Goal: Task Accomplishment & Management: Use online tool/utility

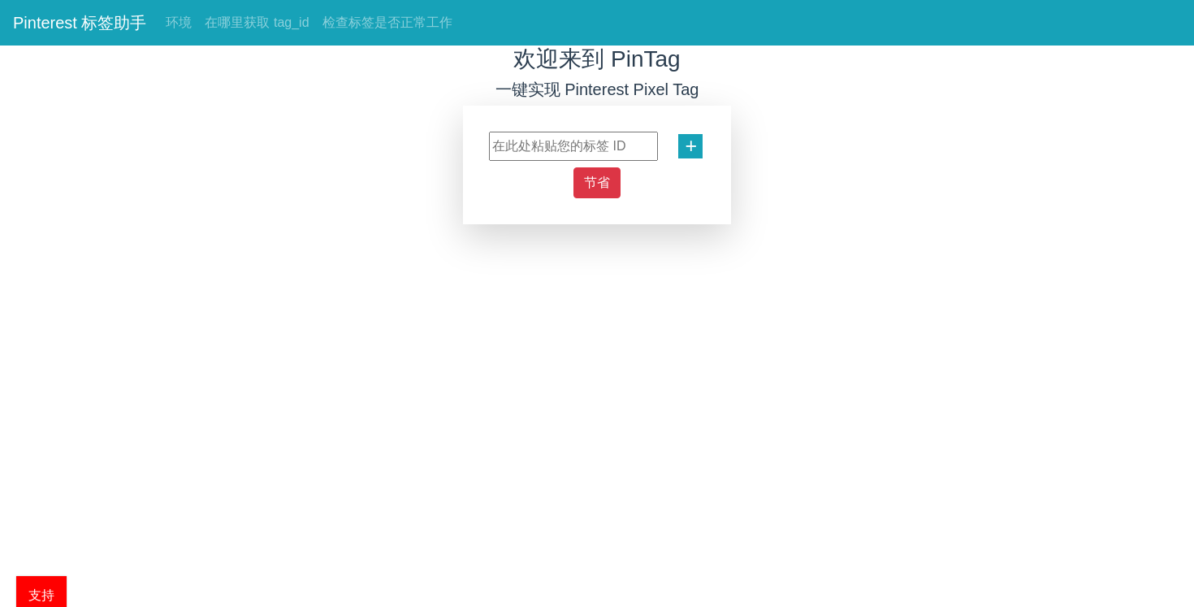
click at [693, 145] on font "+" at bounding box center [691, 145] width 12 height 23
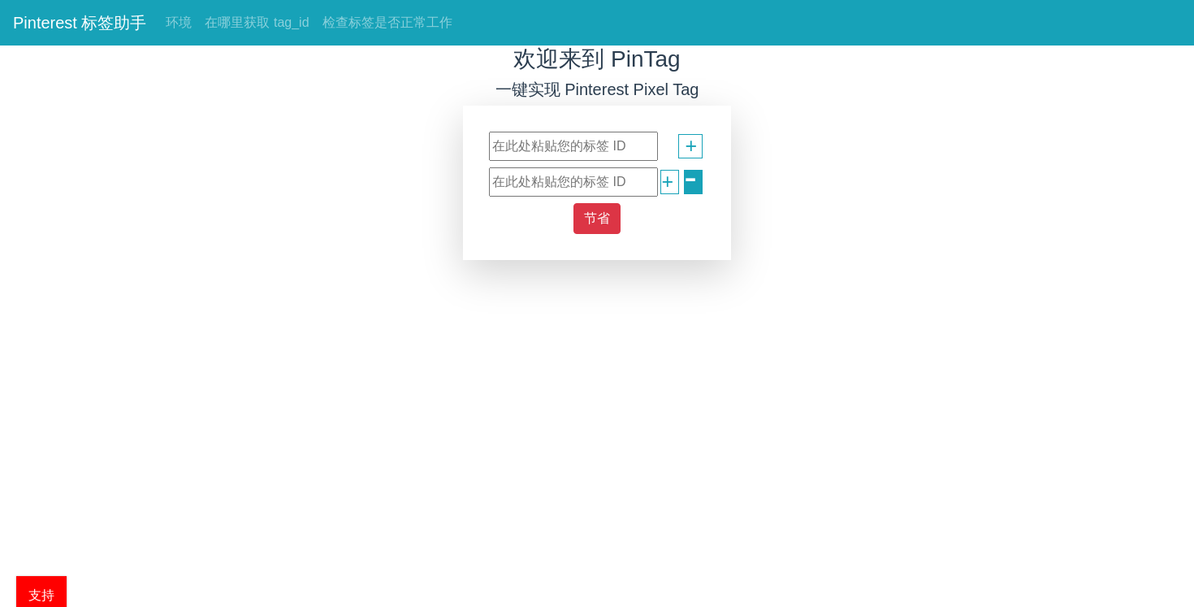
click at [684, 179] on div "-" at bounding box center [693, 182] width 19 height 24
click at [693, 180] on font "-" at bounding box center [690, 176] width 13 height 43
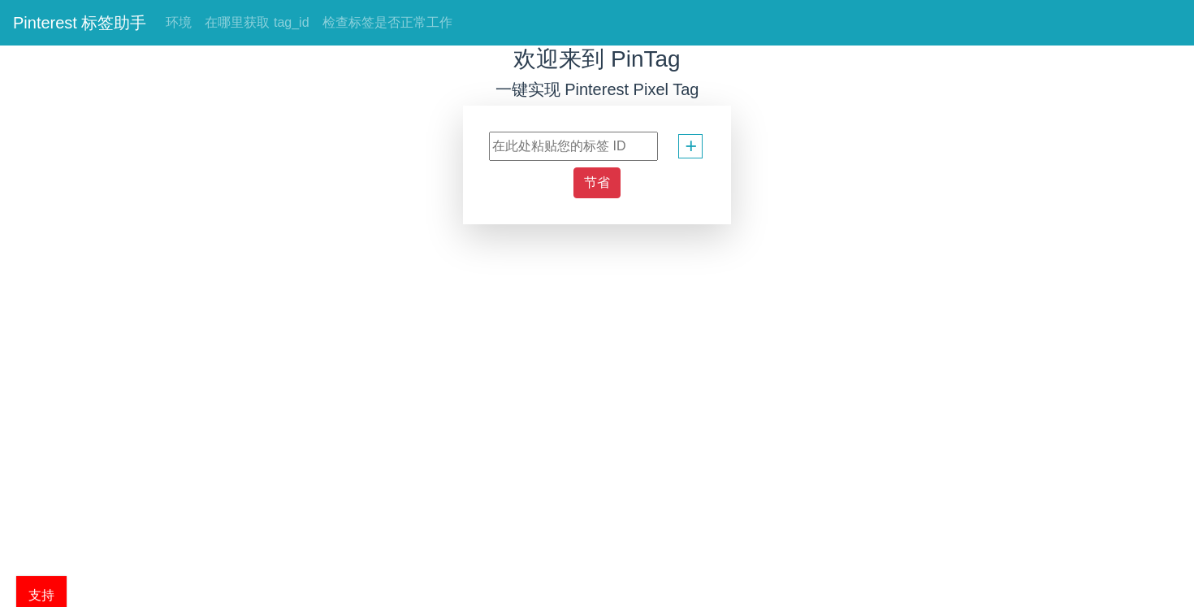
click at [581, 144] on input "text" at bounding box center [573, 146] width 169 height 29
click at [525, 148] on input "text" at bounding box center [573, 146] width 169 height 29
paste input "549768318518"
type input "549768318518"
click at [595, 176] on font "节省" at bounding box center [597, 183] width 26 height 14
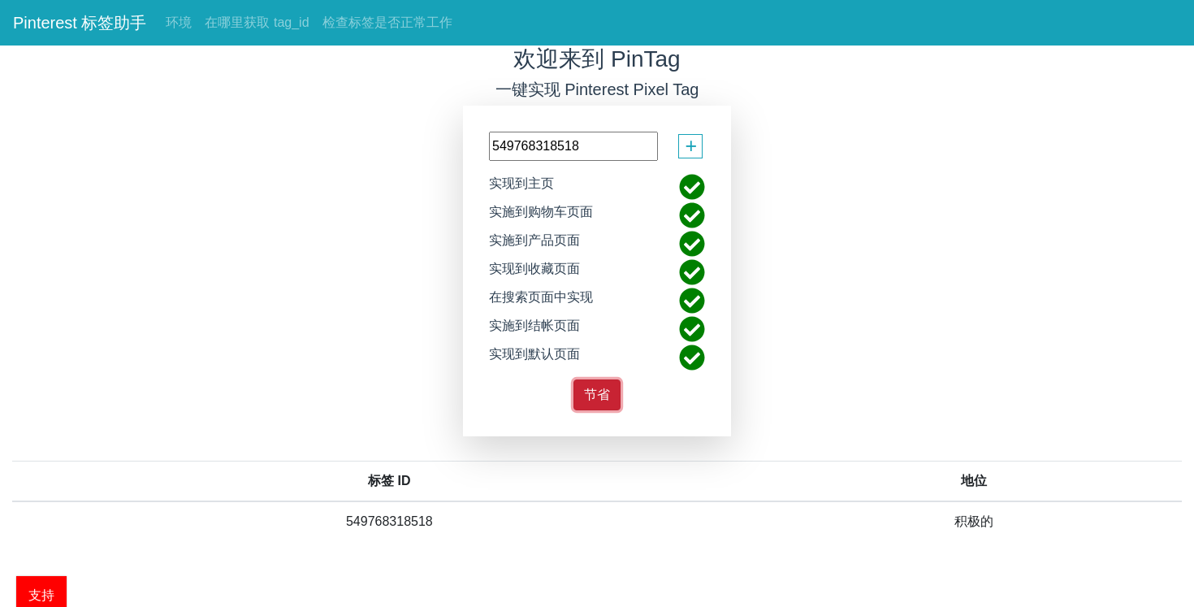
click at [598, 391] on font "节省" at bounding box center [597, 395] width 26 height 14
click at [291, 217] on div "欢迎来到 PinTag 一键实现 Pinterest Pixel Tag 549768318518 + 实现到主页 实施到购物车页面 实施到产品页面 实现到收…" at bounding box center [597, 306] width 1194 height 521
click at [245, 20] on font "在哪里获取 tag_id" at bounding box center [257, 22] width 104 height 14
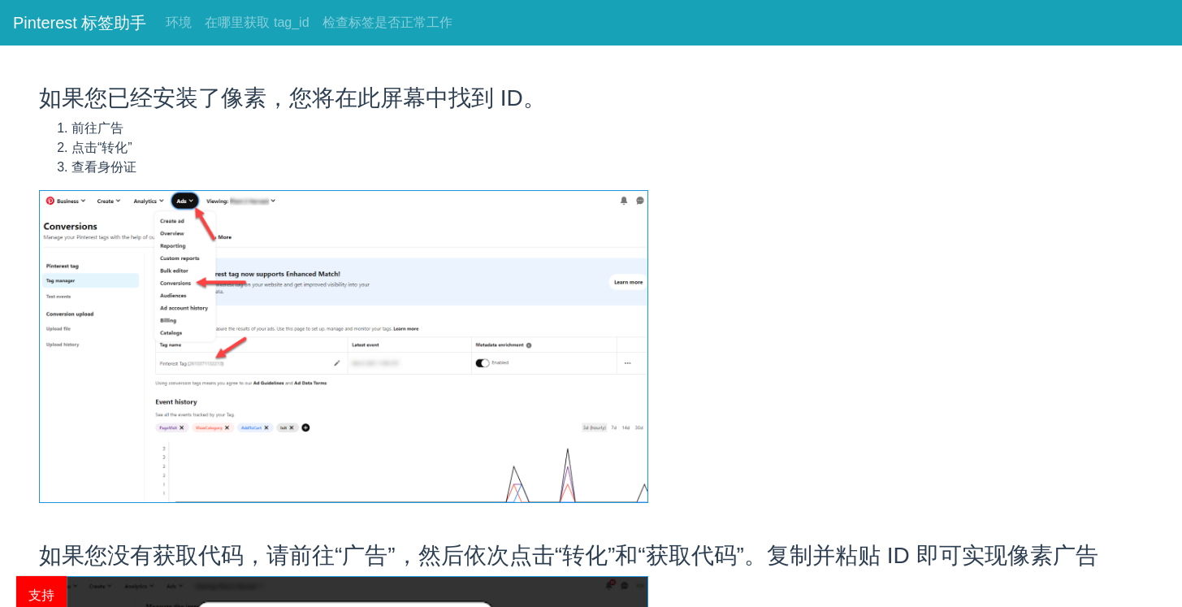
click at [115, 26] on font "Pinterest 标签助手" at bounding box center [79, 23] width 133 height 18
click at [183, 24] on font "环境" at bounding box center [179, 22] width 26 height 14
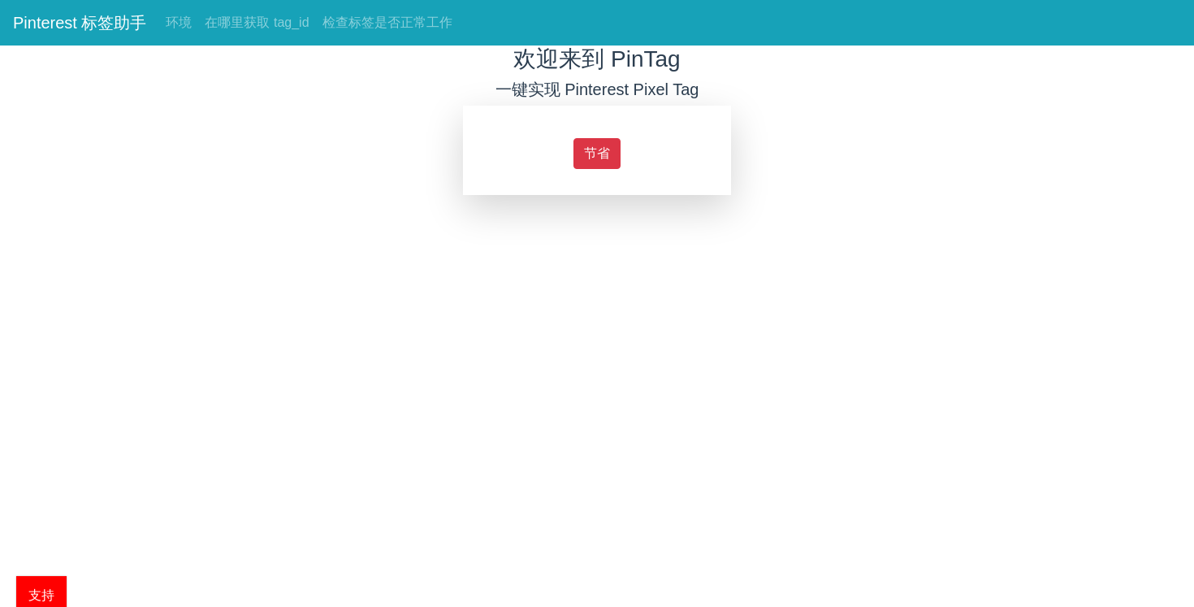
click at [600, 124] on div "节省" at bounding box center [597, 150] width 268 height 89
click at [598, 150] on font "节省" at bounding box center [597, 153] width 26 height 14
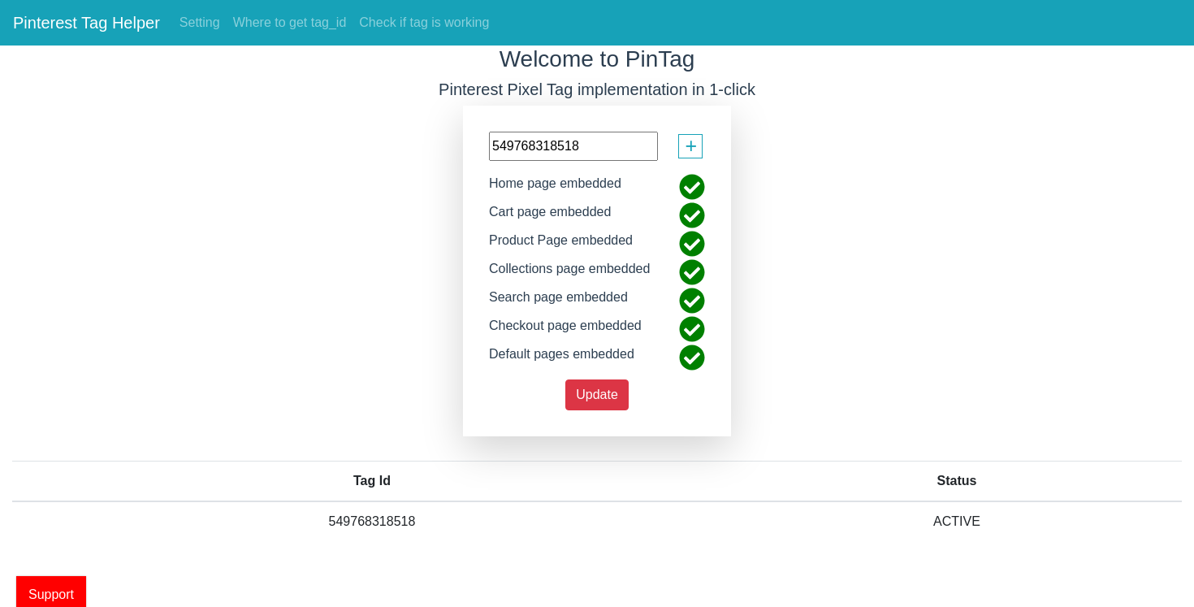
drag, startPoint x: 611, startPoint y: 149, endPoint x: 370, endPoint y: 150, distance: 241.3
click at [371, 149] on div "Welcome to PinTag Pinterest Pixel Tag implementation in 1-click 549768318518 + …" at bounding box center [597, 306] width 1194 height 521
paste input "261249419099"
type input "2612494190998"
click at [603, 401] on span "Update" at bounding box center [597, 395] width 42 height 14
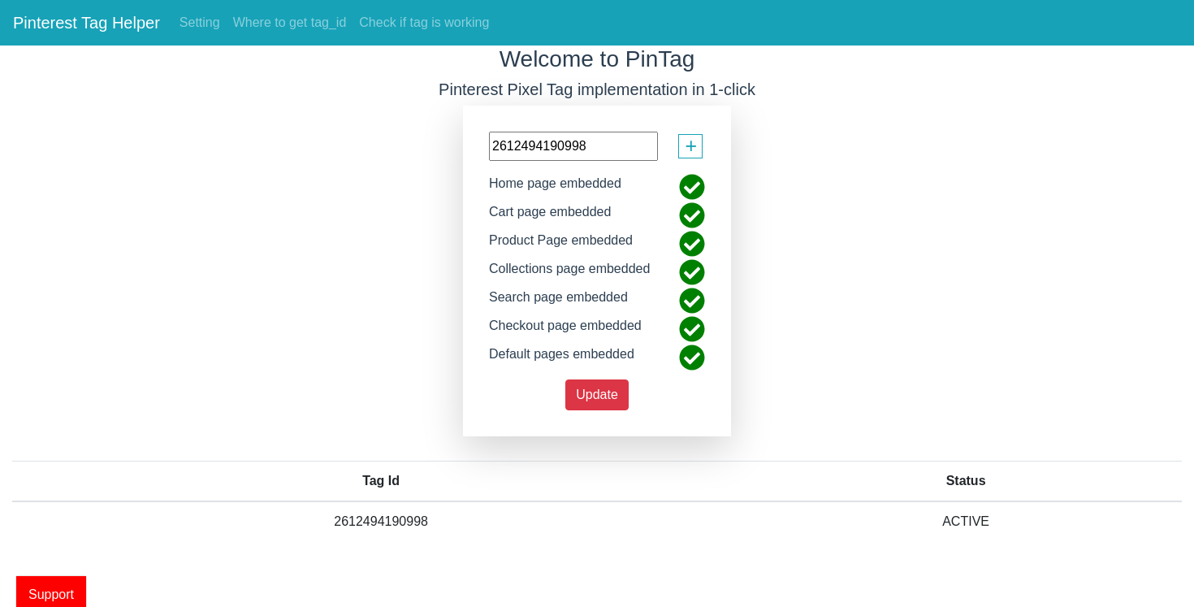
click at [51, 601] on span "Support" at bounding box center [51, 594] width 70 height 37
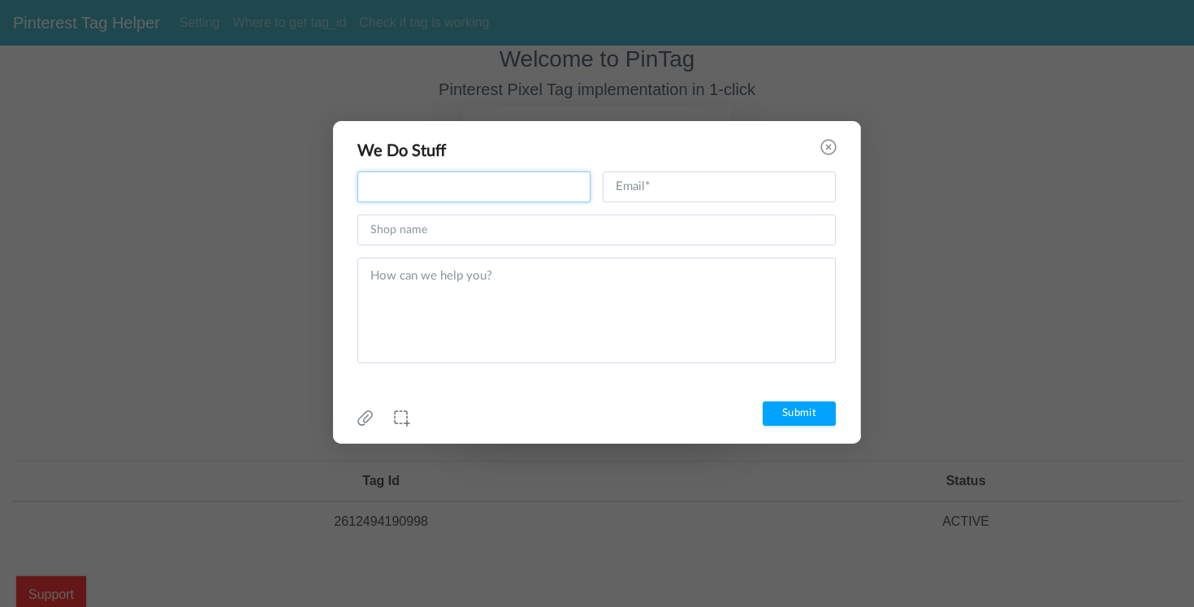
click at [430, 193] on input "text" at bounding box center [474, 186] width 233 height 31
click at [828, 148] on use at bounding box center [828, 147] width 15 height 15
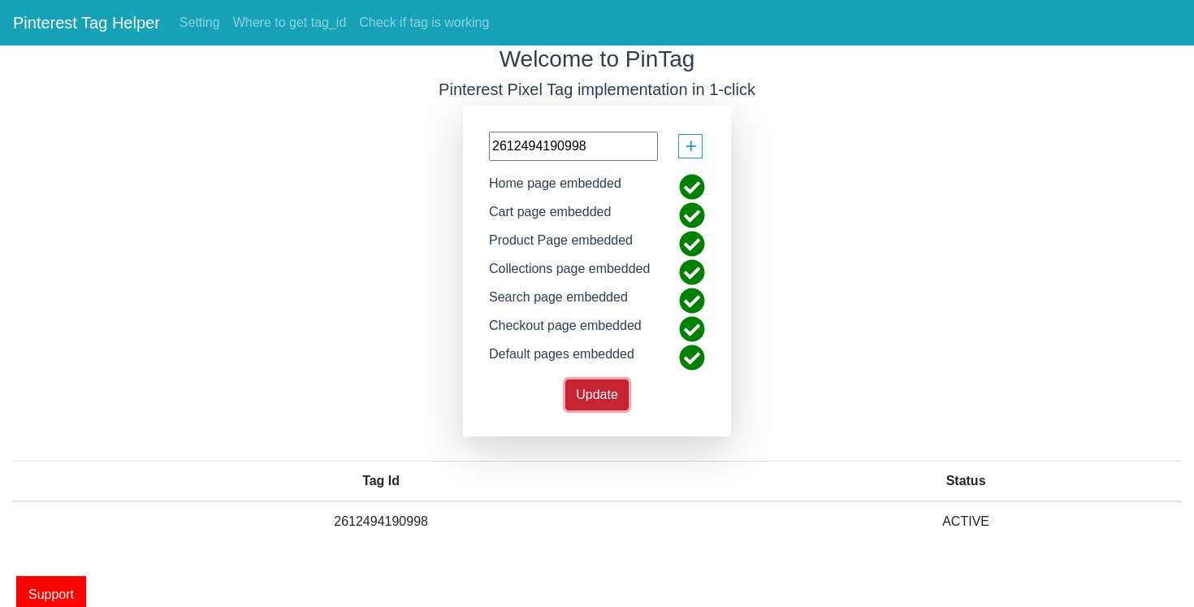
click at [601, 401] on span "Update" at bounding box center [597, 395] width 42 height 14
click at [196, 23] on link "Setting" at bounding box center [200, 23] width 54 height 33
click at [970, 541] on td "ACTIVE" at bounding box center [966, 521] width 432 height 40
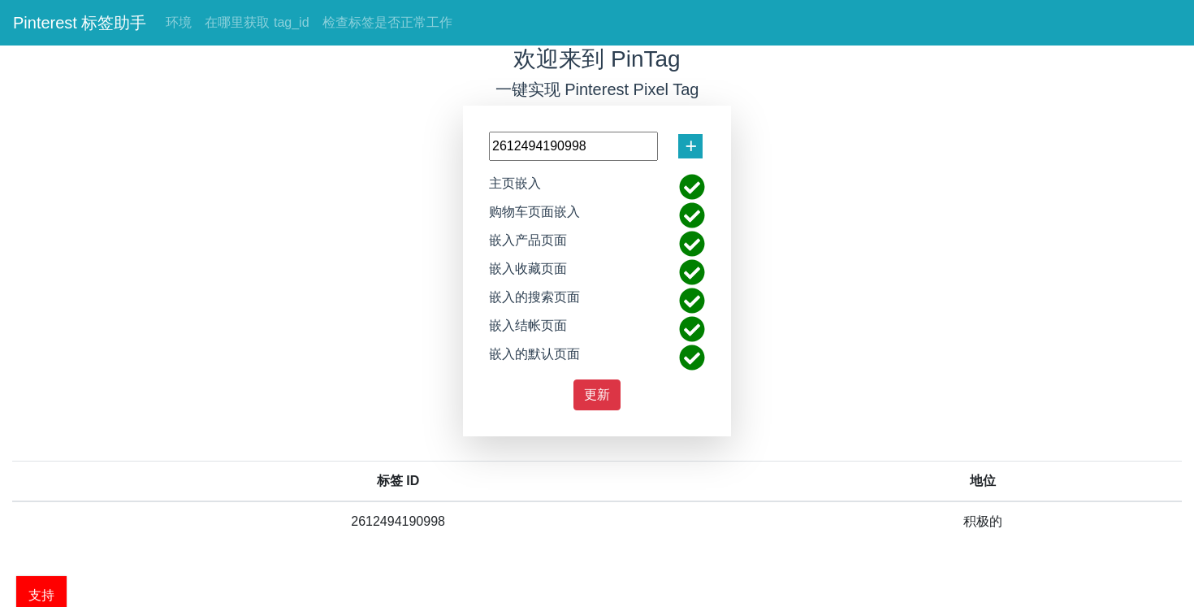
click at [690, 145] on font "+" at bounding box center [691, 145] width 12 height 23
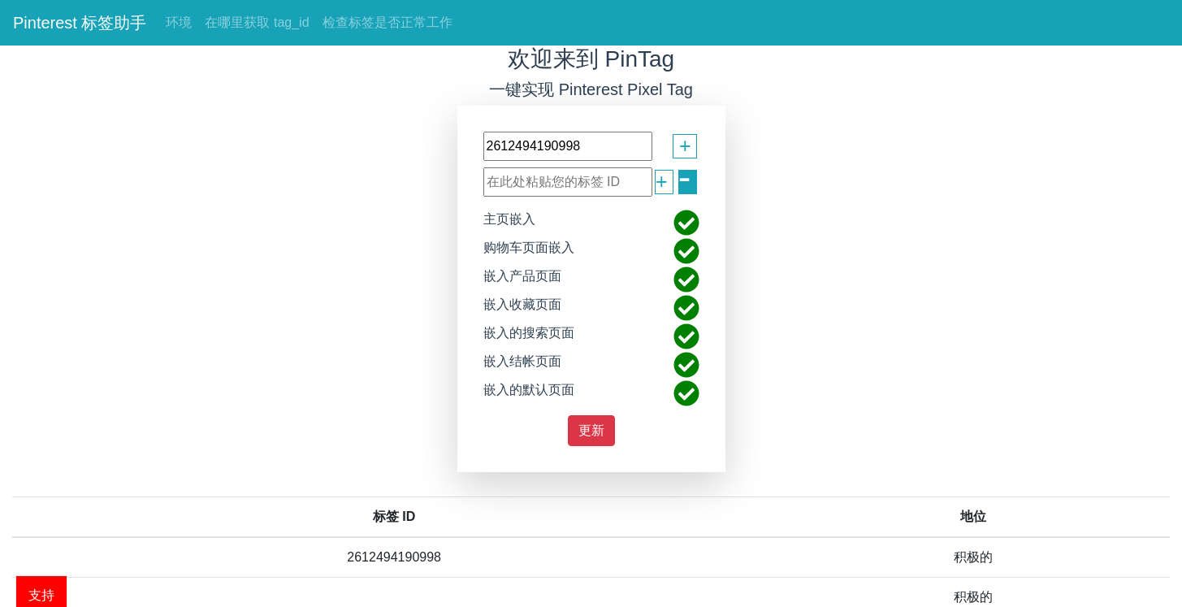
click at [680, 176] on font "-" at bounding box center [684, 176] width 13 height 43
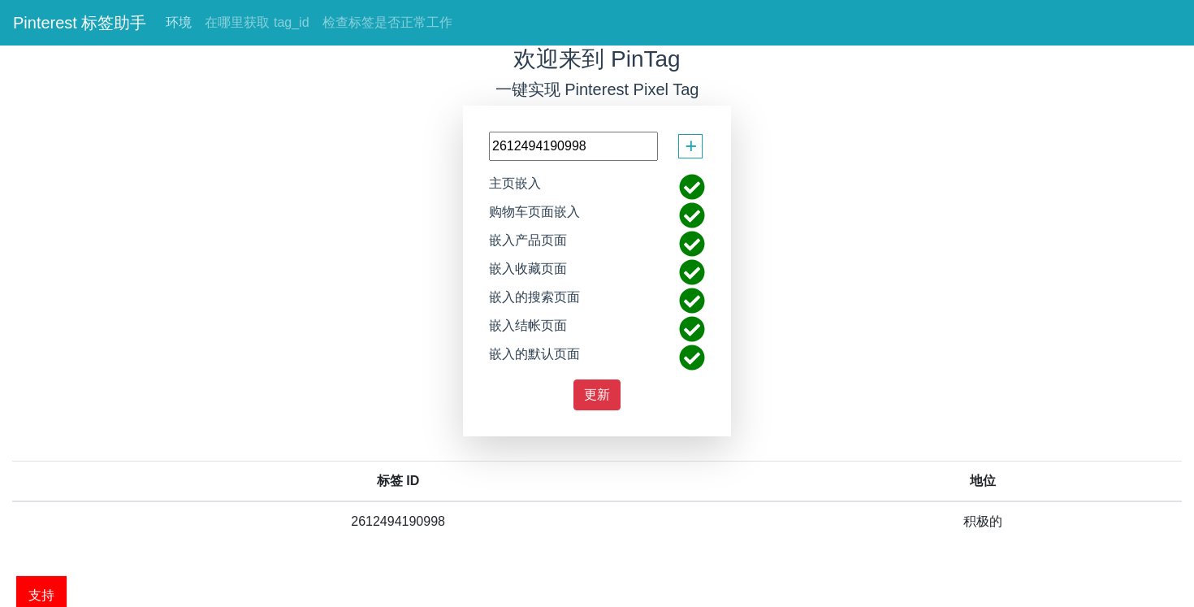
click at [184, 24] on font "环境" at bounding box center [179, 22] width 26 height 14
click at [368, 24] on font "检查标签是否正常工作" at bounding box center [388, 22] width 130 height 14
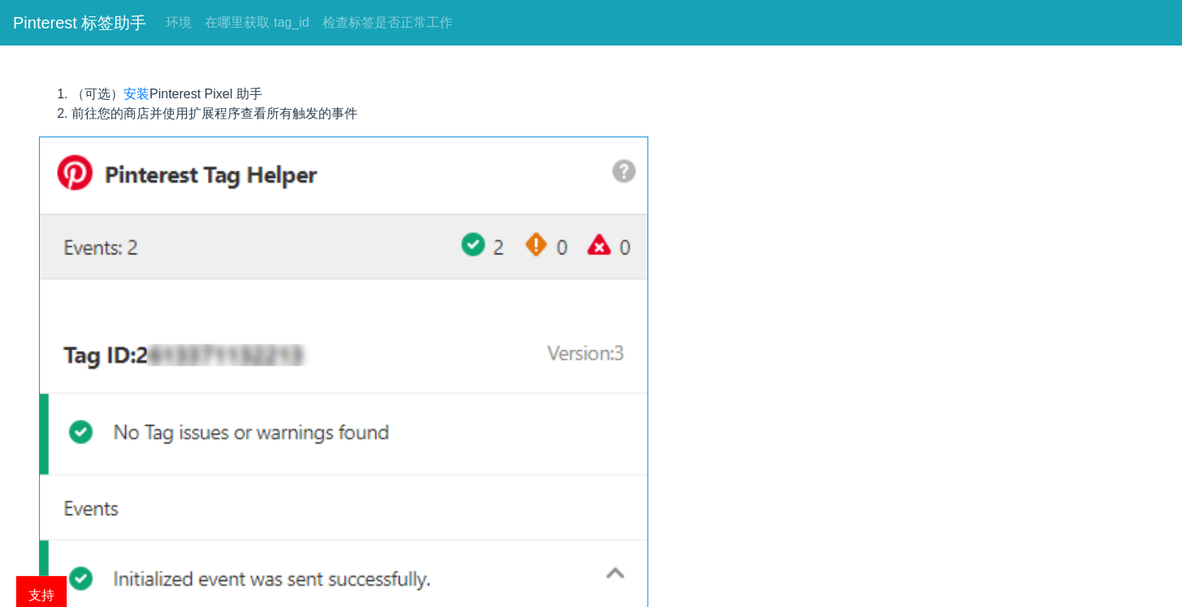
click at [98, 23] on font "Pinterest 标签助手" at bounding box center [79, 23] width 133 height 18
